Goal: Task Accomplishment & Management: Complete application form

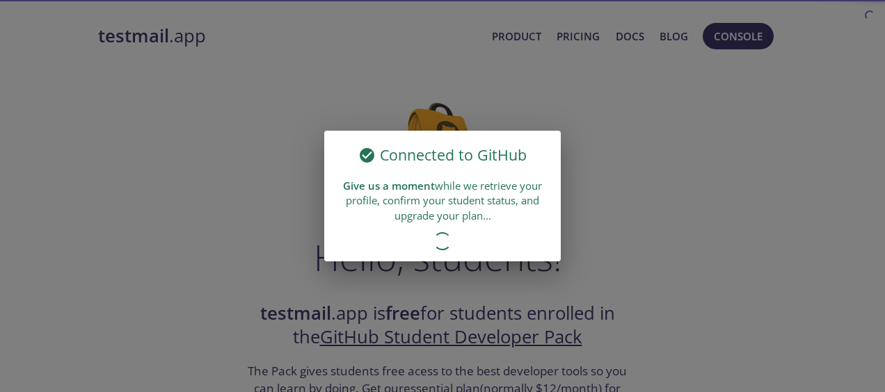
click at [637, 203] on div "Connected to GitHub Give us a moment while we retrieve your profile, confirm yo…" at bounding box center [442, 196] width 885 height 392
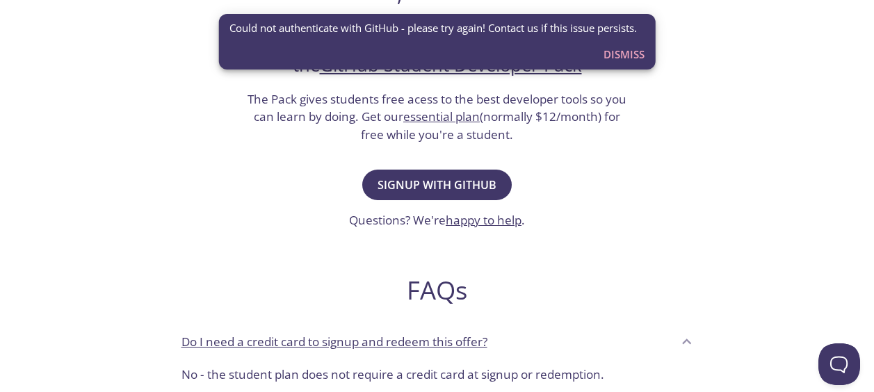
scroll to position [269, 0]
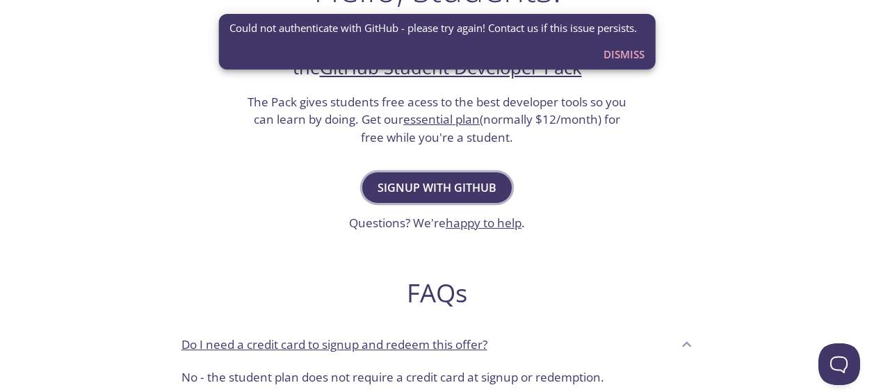
click at [462, 183] on span "Signup with GitHub" at bounding box center [437, 187] width 119 height 19
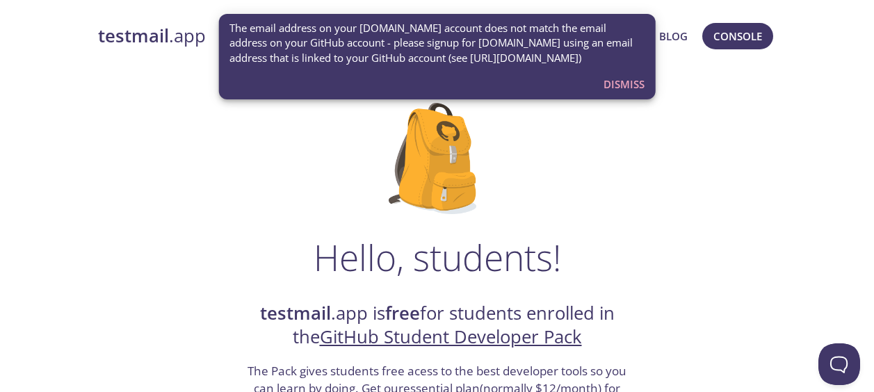
click at [630, 86] on span "Dismiss" at bounding box center [624, 84] width 41 height 18
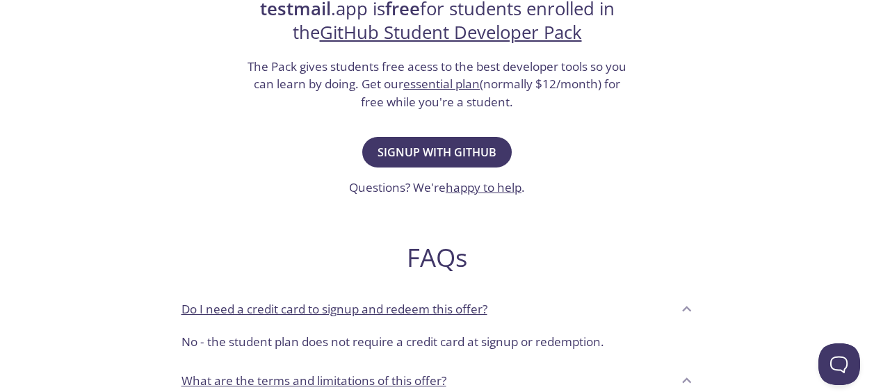
scroll to position [310, 0]
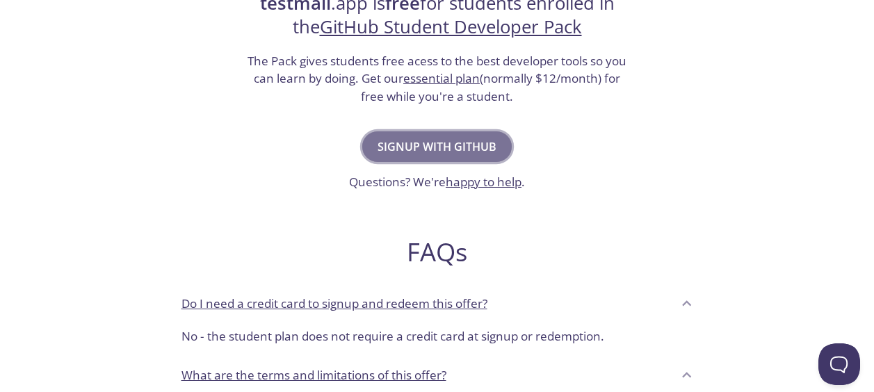
click at [478, 152] on span "Signup with GitHub" at bounding box center [437, 146] width 119 height 19
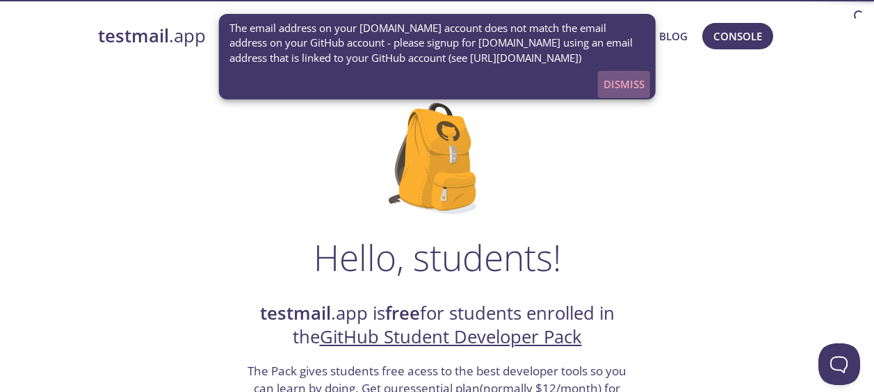
click at [608, 80] on span "Dismiss" at bounding box center [624, 84] width 41 height 18
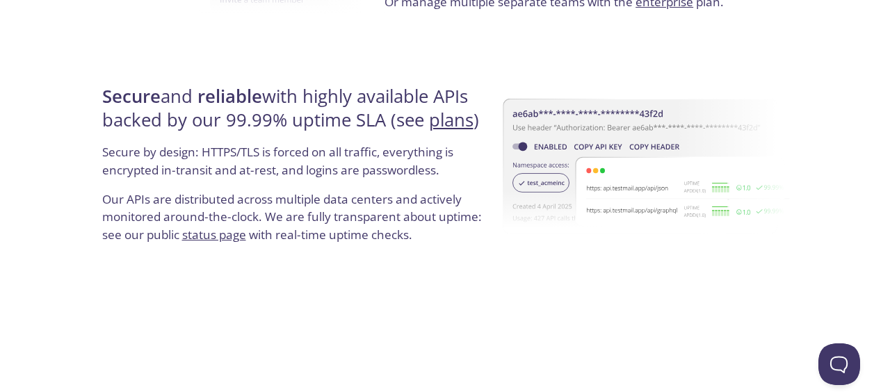
scroll to position [2753, 0]
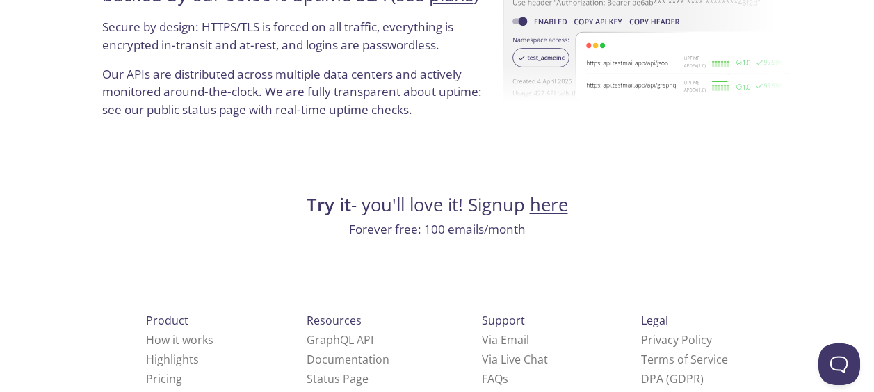
click at [550, 209] on link "here" at bounding box center [549, 205] width 38 height 24
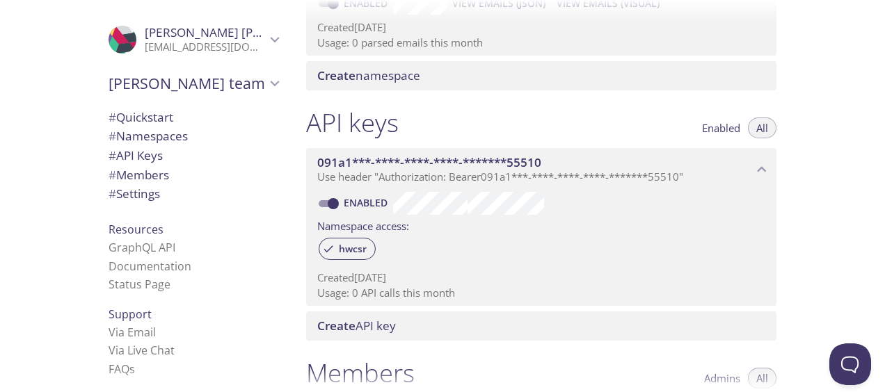
scroll to position [597, 0]
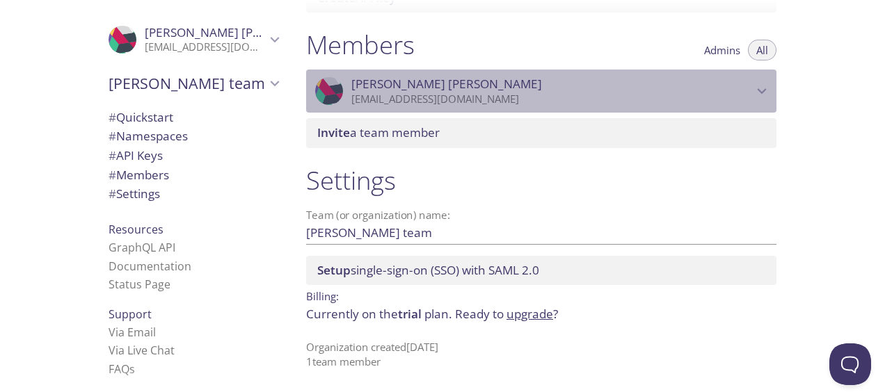
click at [747, 94] on p "binida2k1@gmail.com" at bounding box center [551, 100] width 401 height 14
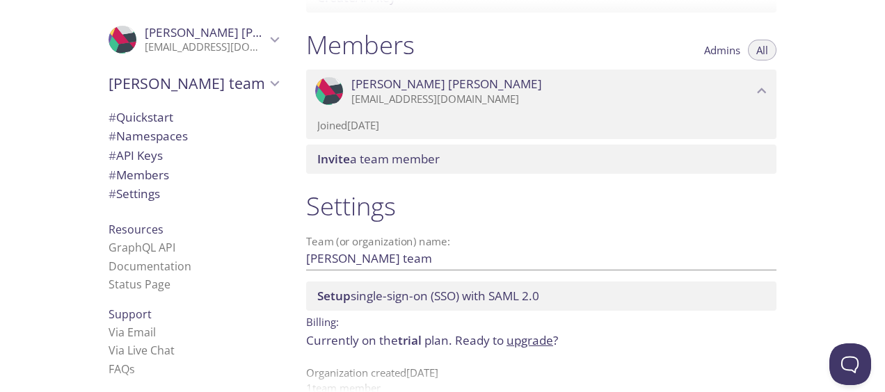
scroll to position [623, 0]
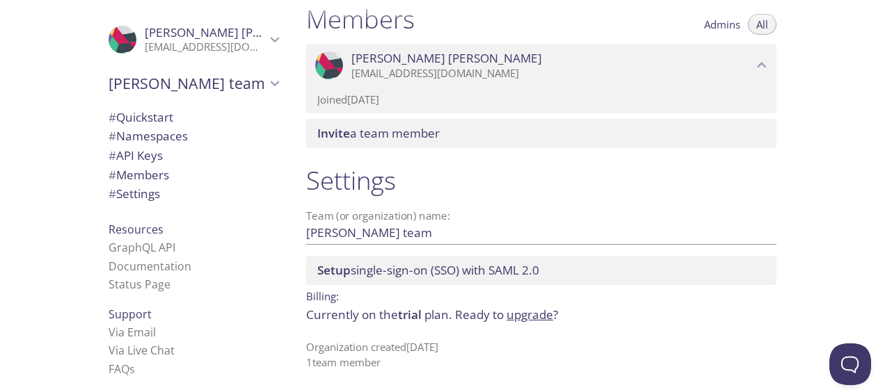
click at [367, 58] on span "Tran Binh" at bounding box center [446, 58] width 191 height 15
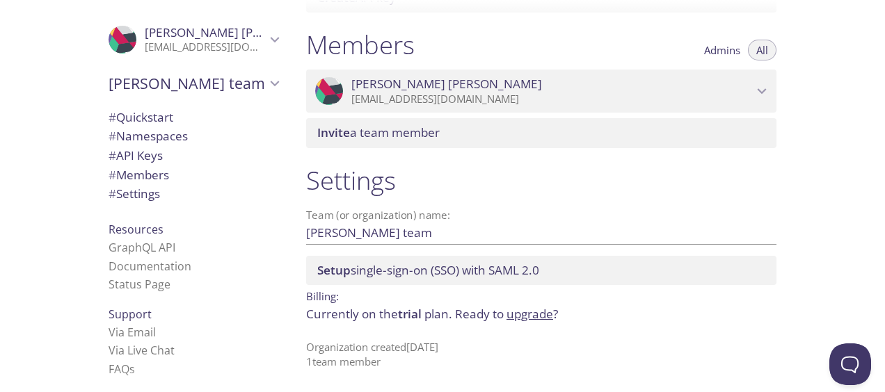
scroll to position [597, 0]
click at [315, 99] on div ".cls-1 { fill: #6d5ca8; } .cls-2 { fill: #3fc191; } .cls-3 { fill: #3b4752; } .…" at bounding box center [333, 91] width 36 height 28
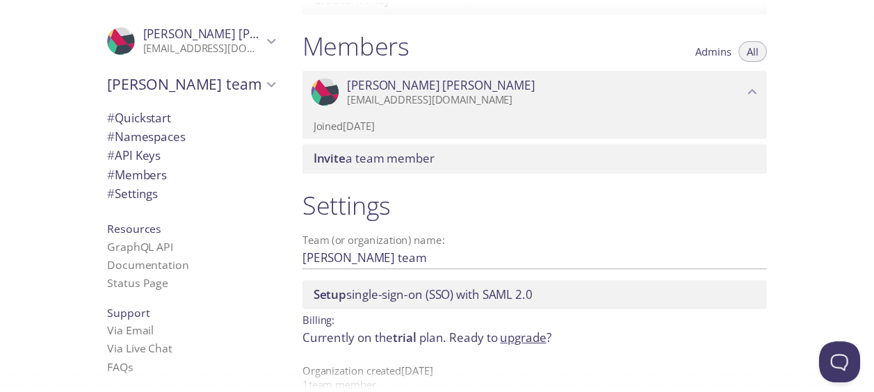
scroll to position [623, 0]
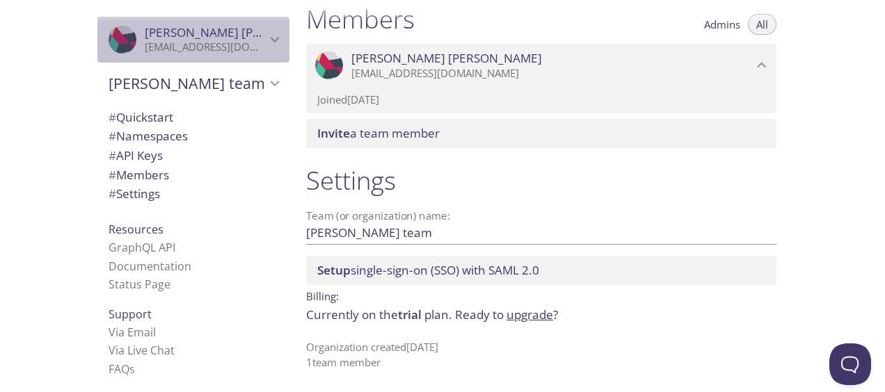
click at [266, 42] on icon "Tran Binh" at bounding box center [275, 40] width 18 height 18
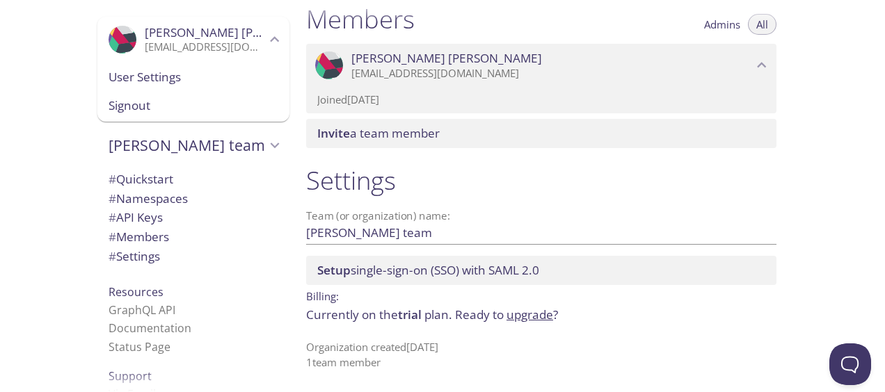
click at [156, 111] on span "Signout" at bounding box center [194, 106] width 170 height 18
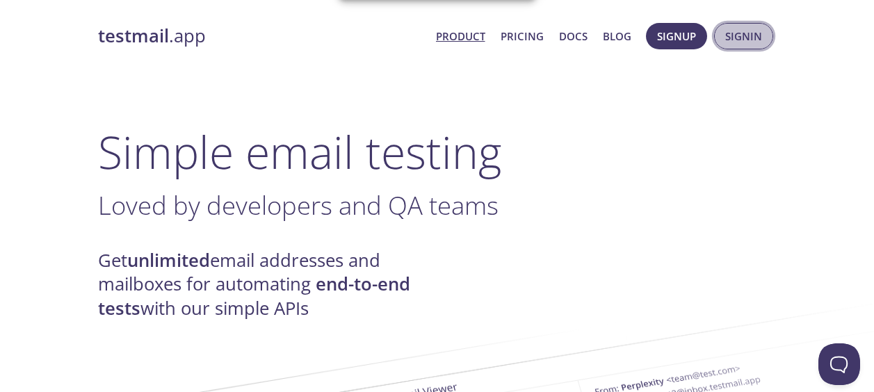
click at [755, 41] on span "Signin" at bounding box center [744, 36] width 37 height 18
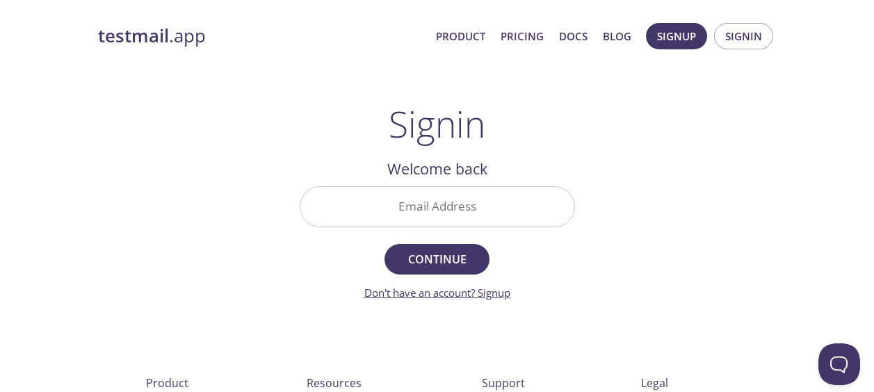
click at [502, 294] on link "Don't have an account? Signup" at bounding box center [438, 293] width 146 height 14
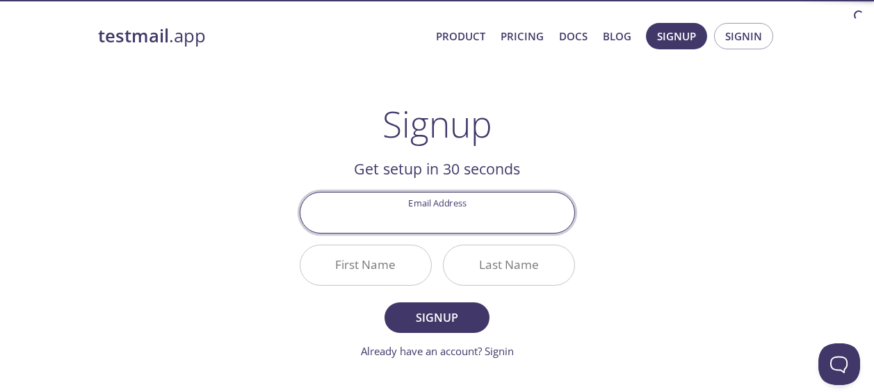
click at [452, 221] on input "Email Address" at bounding box center [438, 213] width 274 height 40
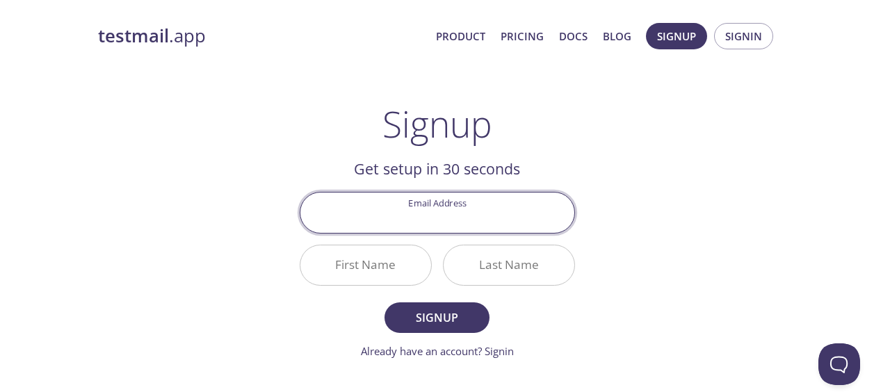
type input "tranxuanbinh121001@gmail.com"
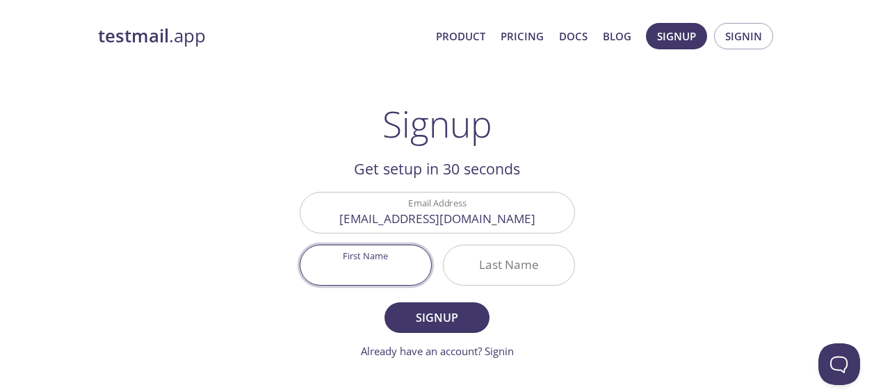
click at [397, 278] on input "First Name" at bounding box center [366, 266] width 131 height 40
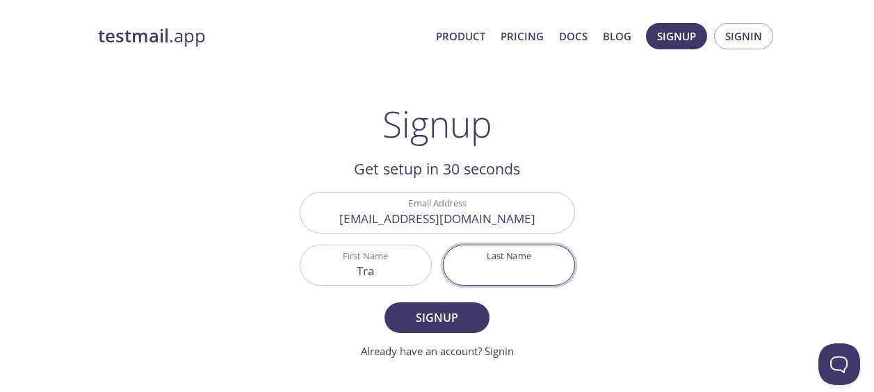
click at [397, 278] on input "Tra" at bounding box center [366, 266] width 131 height 40
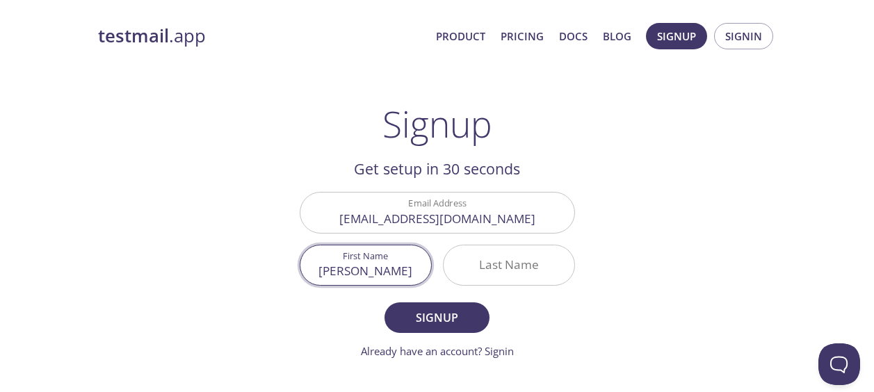
type input "Tran"
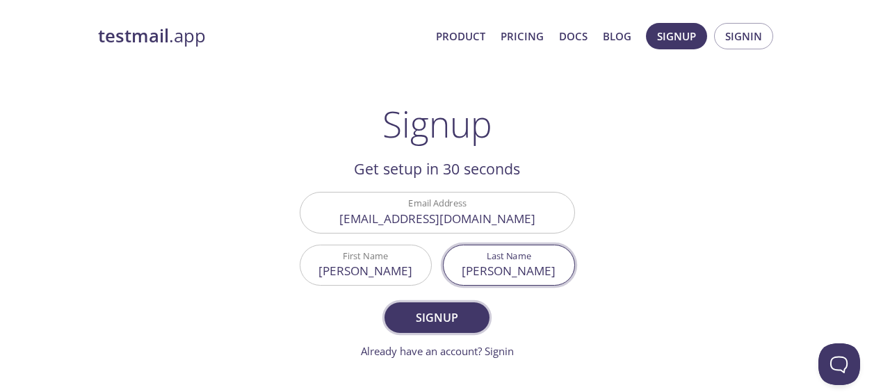
type input "Binh"
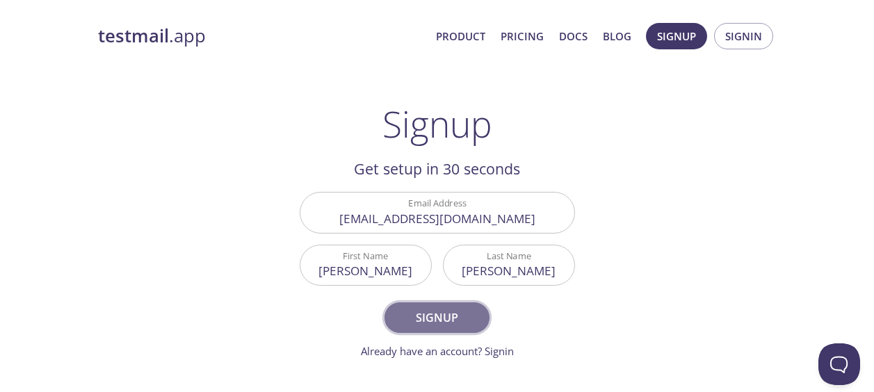
click at [432, 323] on span "Signup" at bounding box center [437, 317] width 74 height 19
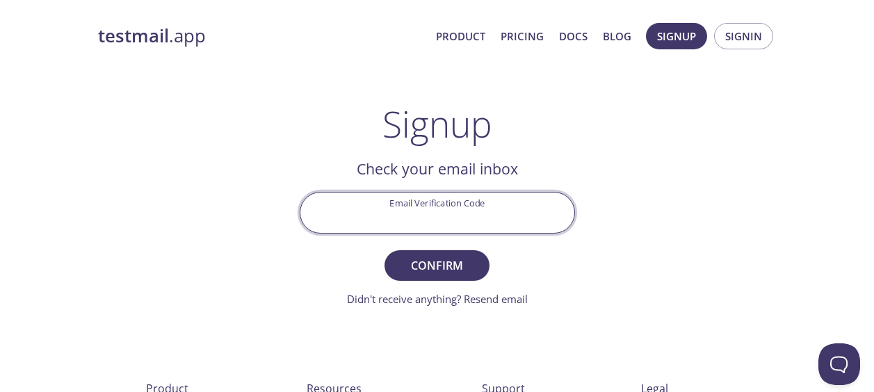
paste input "7U69FRZ"
click at [451, 217] on input "Email Verification Code" at bounding box center [438, 213] width 274 height 40
type input "7U69FRZ"
click at [449, 270] on span "Confirm" at bounding box center [437, 265] width 74 height 19
